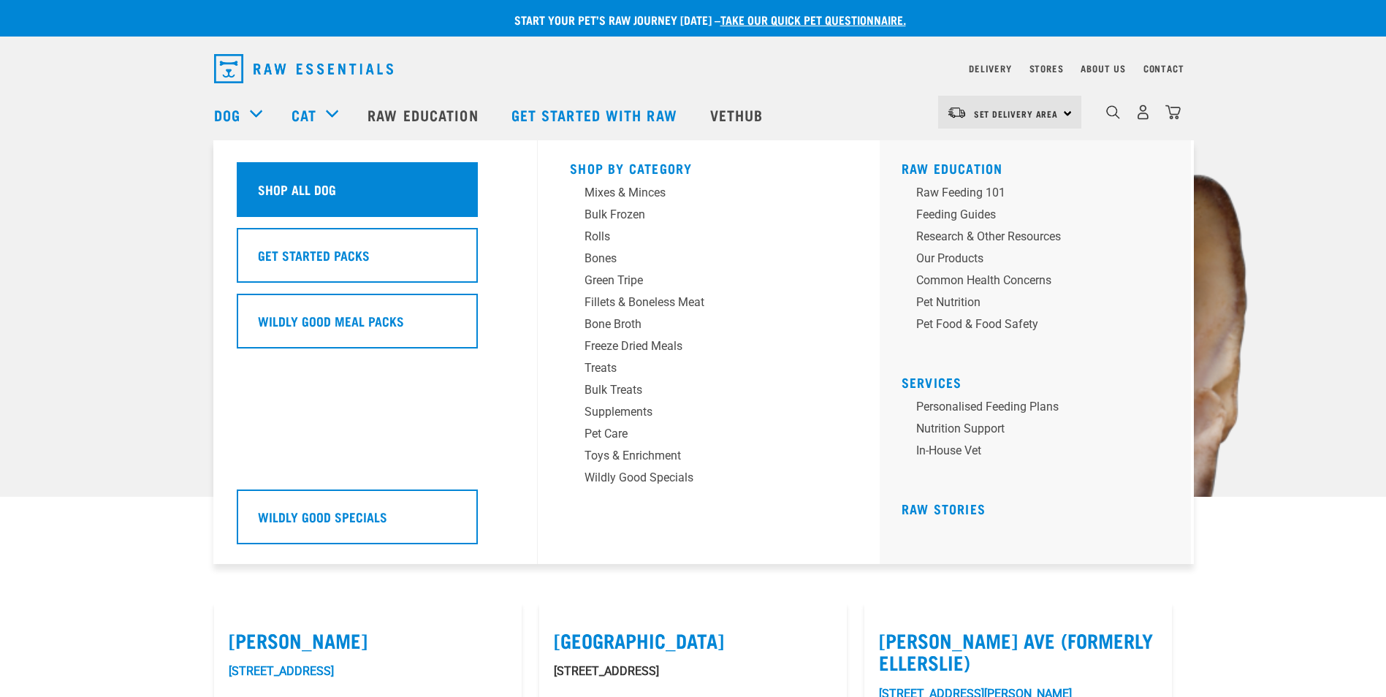
click at [276, 210] on div "Shop All Dog" at bounding box center [357, 189] width 241 height 55
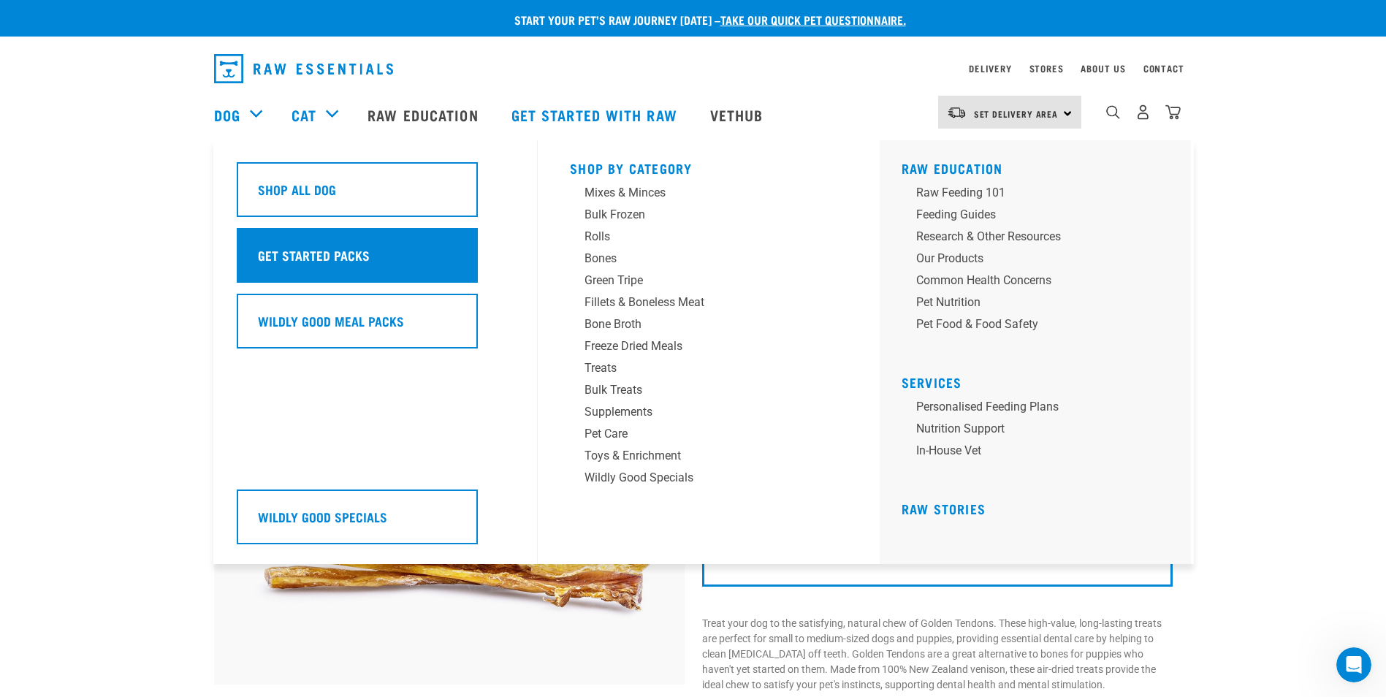
click at [300, 260] on h5 "Get Started Packs" at bounding box center [314, 255] width 112 height 19
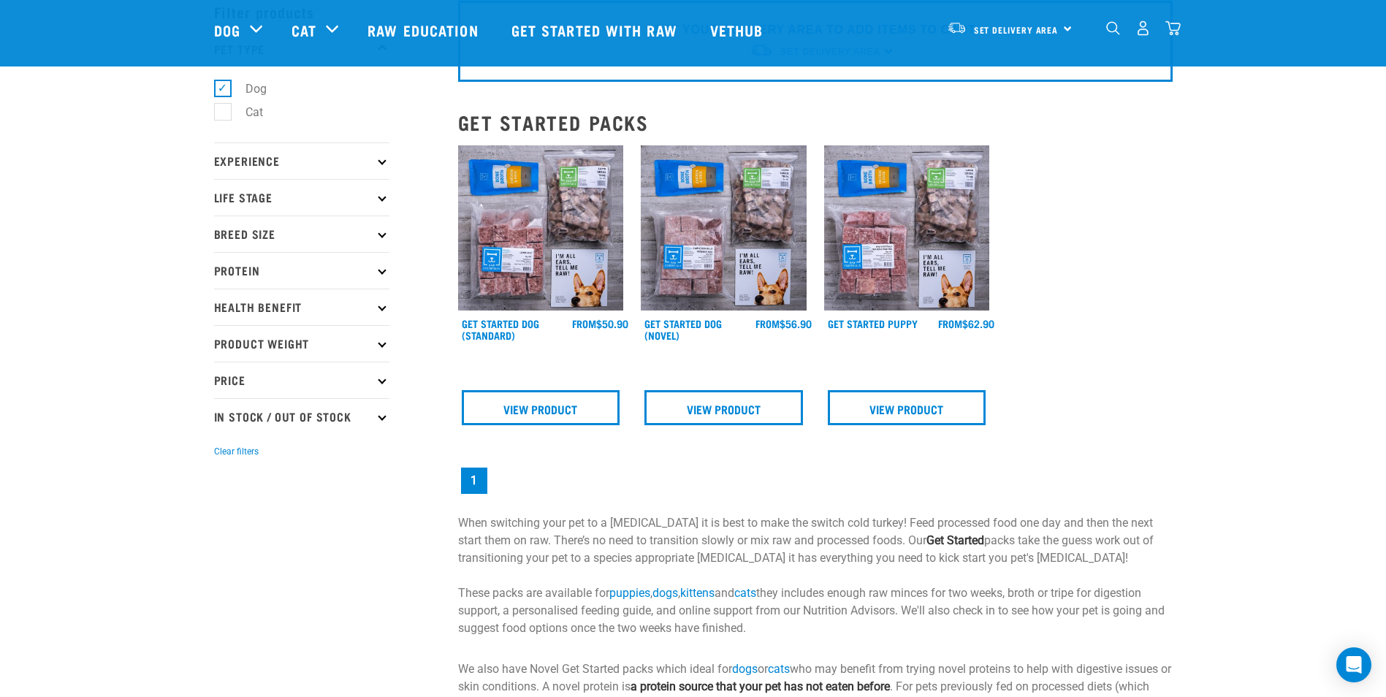
scroll to position [74, 0]
click at [558, 289] on img at bounding box center [541, 228] width 166 height 166
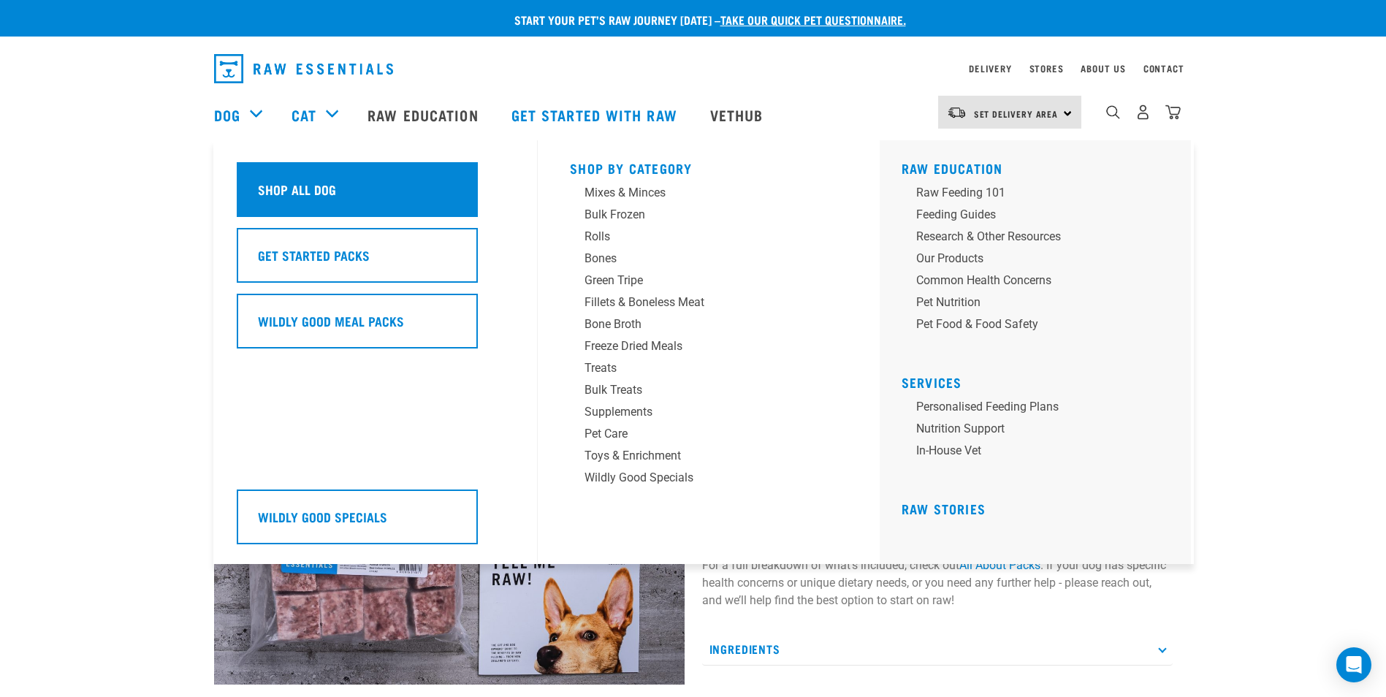
click at [267, 172] on div "Shop All Dog" at bounding box center [357, 189] width 241 height 55
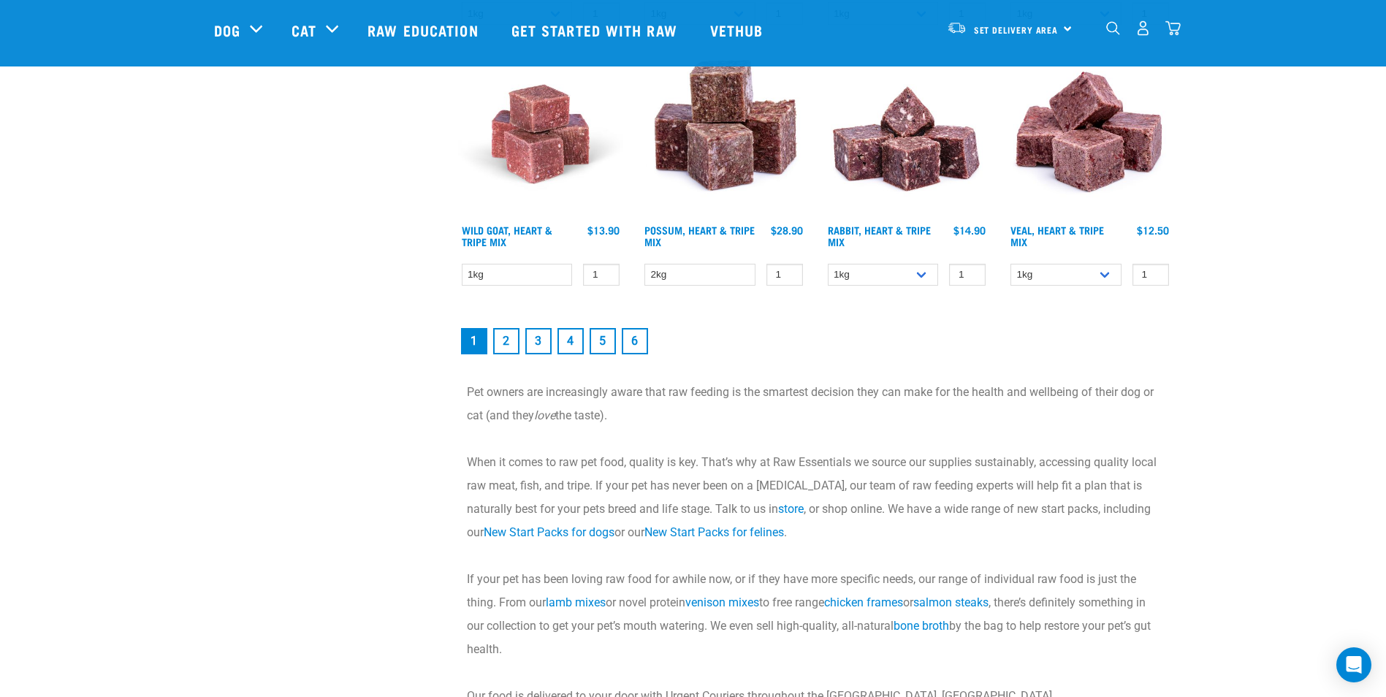
scroll to position [2086, 0]
